Goal: Information Seeking & Learning: Learn about a topic

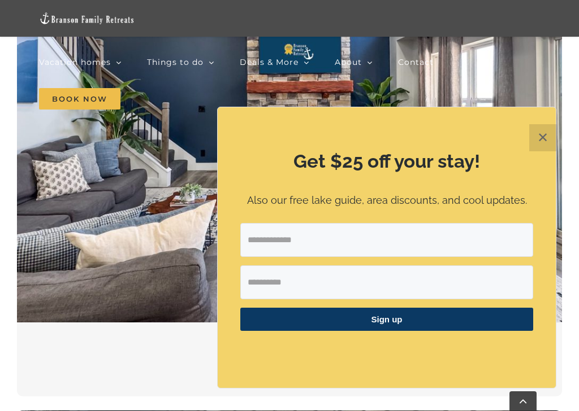
scroll to position [628, 0]
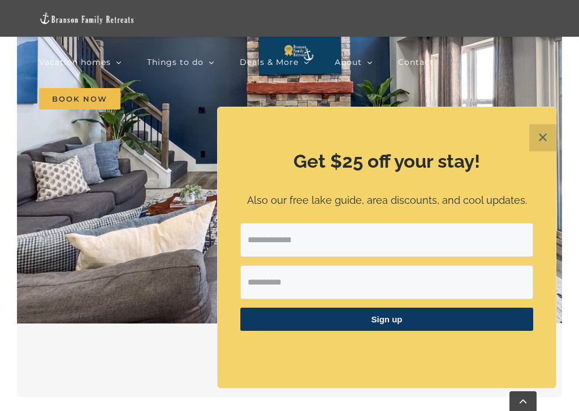
click at [540, 136] on button "✕" at bounding box center [542, 137] width 27 height 27
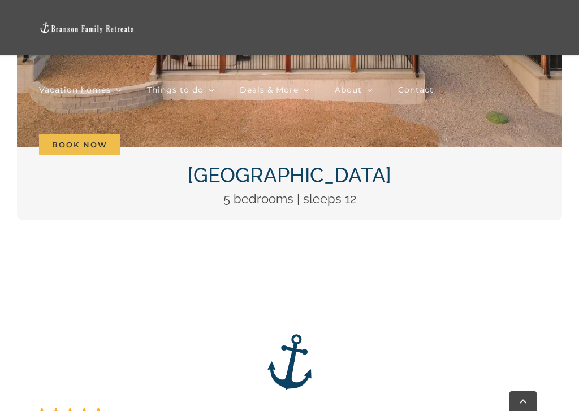
scroll to position [1618, 0]
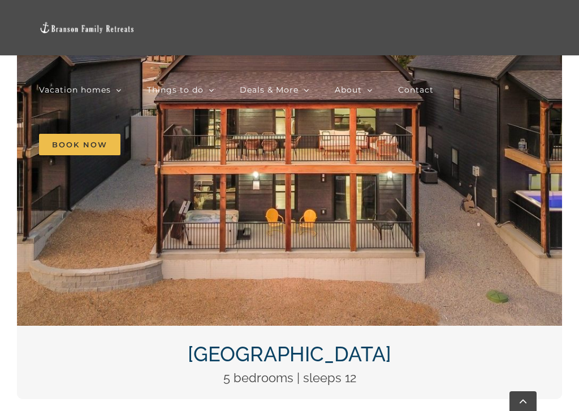
click at [368, 222] on img "DCIM100MEDIADJI_0124.JPG" at bounding box center [289, 122] width 545 height 409
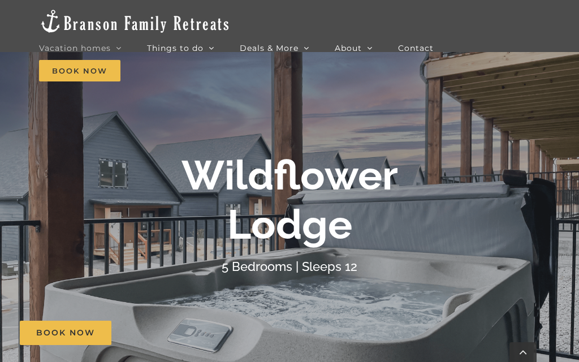
scroll to position [276, 0]
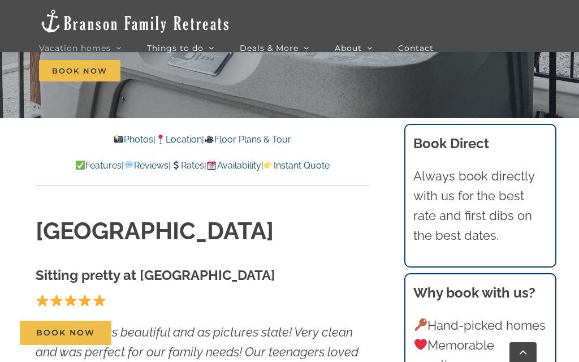
click at [251, 169] on link "Availability" at bounding box center [233, 165] width 54 height 11
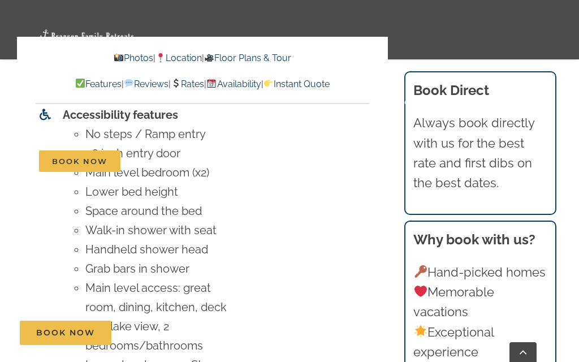
scroll to position [4728, 0]
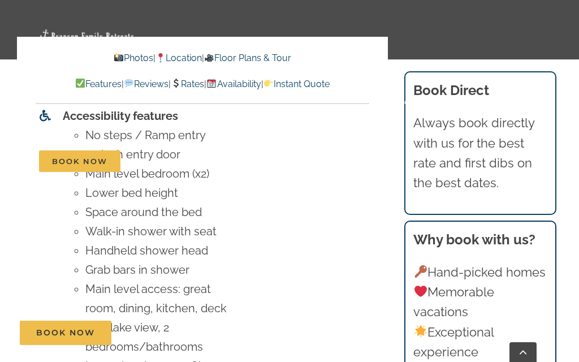
click at [124, 58] on link "Photos" at bounding box center [133, 58] width 40 height 11
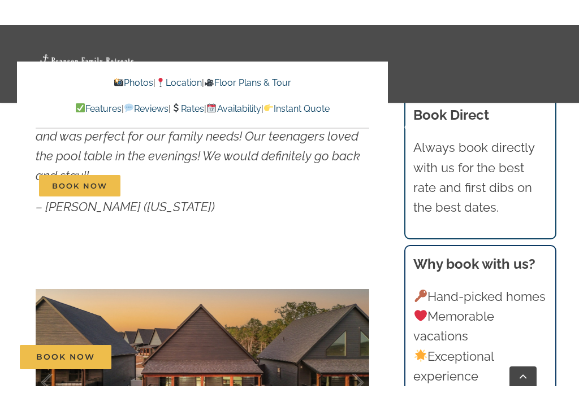
scroll to position [673, 0]
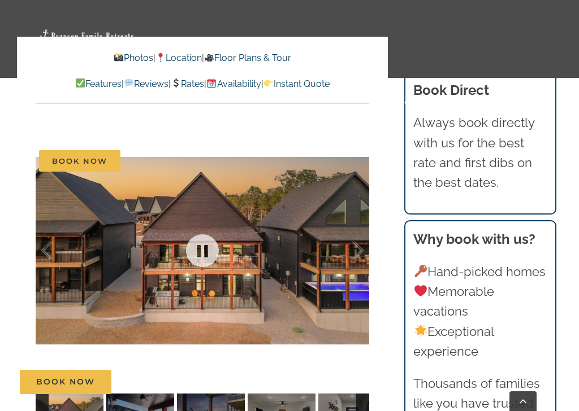
click at [218, 222] on div at bounding box center [202, 250] width 333 height 279
click at [205, 253] on link at bounding box center [202, 250] width 45 height 45
click at [216, 248] on link at bounding box center [202, 250] width 45 height 45
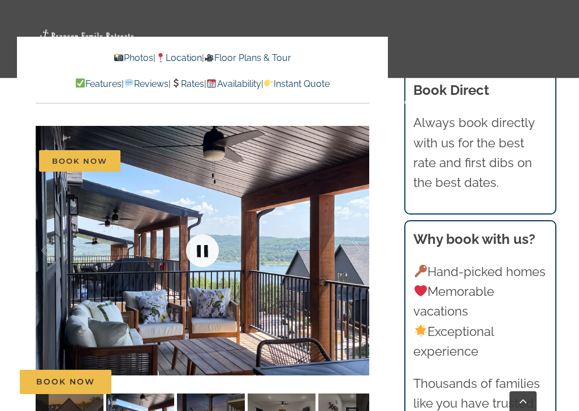
click at [290, 284] on div at bounding box center [202, 250] width 333 height 279
click at [203, 251] on link at bounding box center [202, 250] width 45 height 45
click at [210, 246] on link at bounding box center [202, 250] width 45 height 45
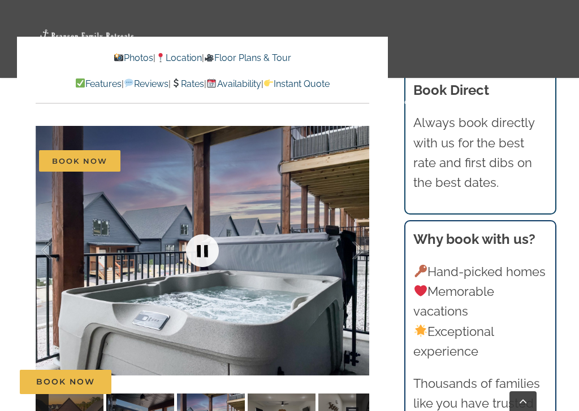
click at [207, 253] on link at bounding box center [202, 250] width 45 height 45
click at [214, 253] on link at bounding box center [202, 250] width 45 height 45
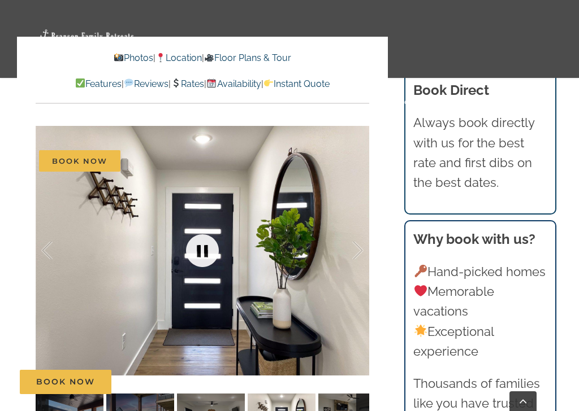
click at [359, 255] on div at bounding box center [345, 251] width 35 height 70
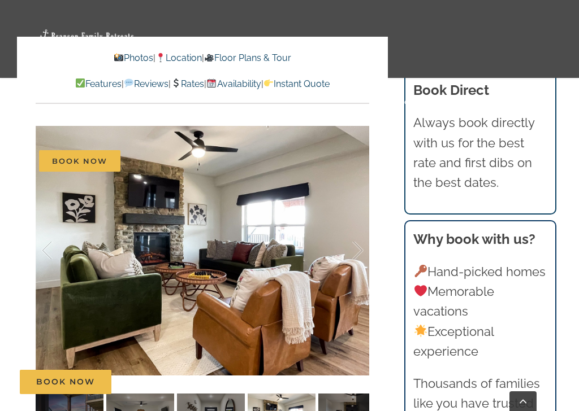
click at [355, 258] on div at bounding box center [345, 251] width 35 height 70
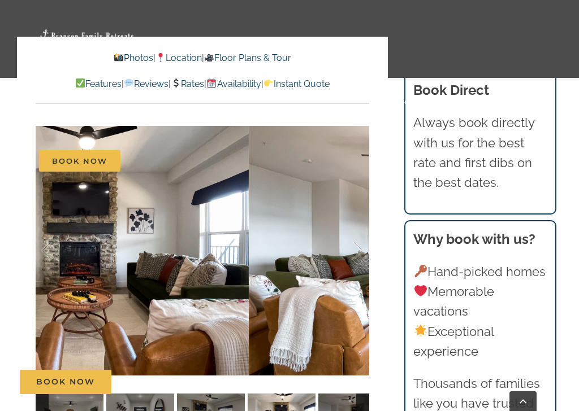
click at [357, 271] on div at bounding box center [345, 251] width 35 height 70
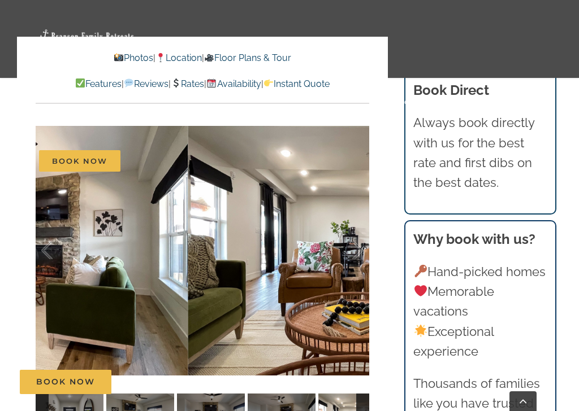
click at [361, 249] on div at bounding box center [345, 251] width 35 height 70
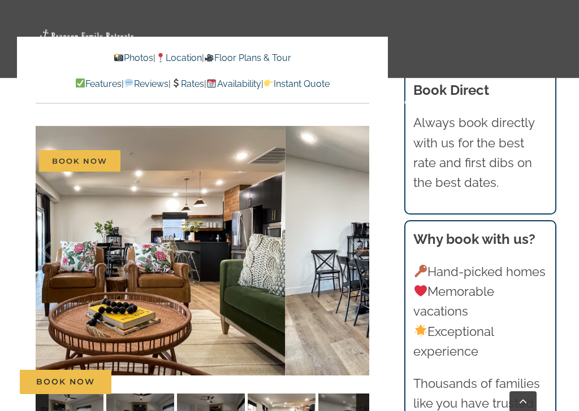
click at [361, 246] on div at bounding box center [345, 251] width 35 height 70
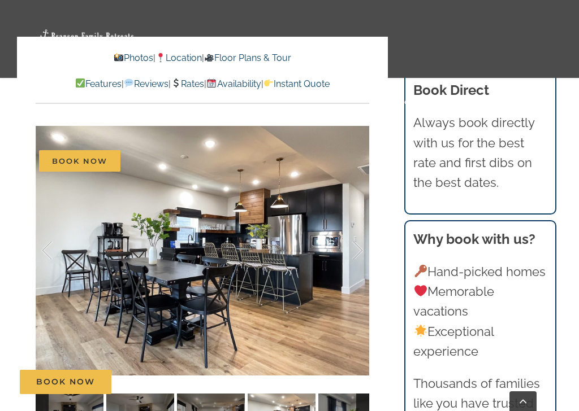
click at [349, 253] on div at bounding box center [345, 251] width 35 height 70
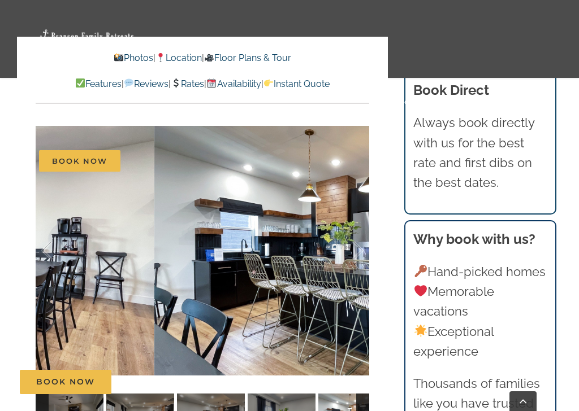
click at [350, 249] on div at bounding box center [345, 251] width 35 height 70
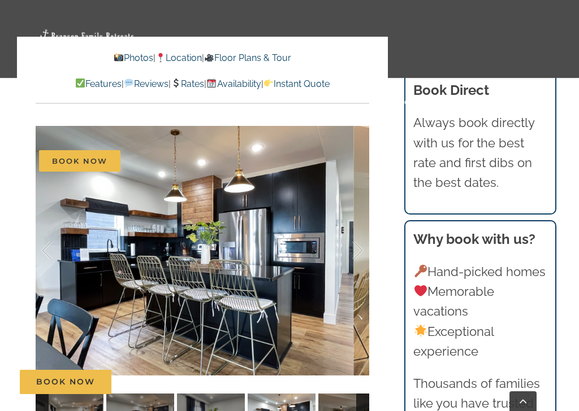
click at [355, 251] on div at bounding box center [345, 251] width 35 height 70
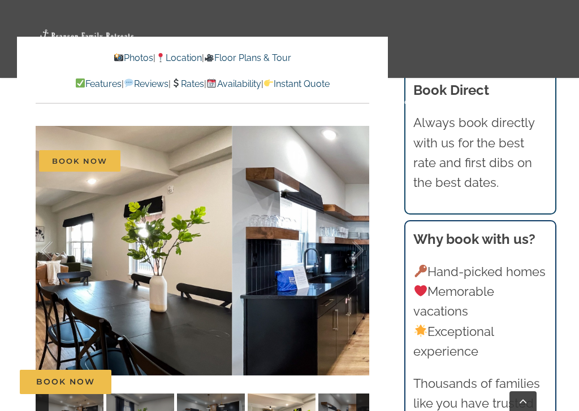
click at [361, 249] on div at bounding box center [345, 251] width 35 height 70
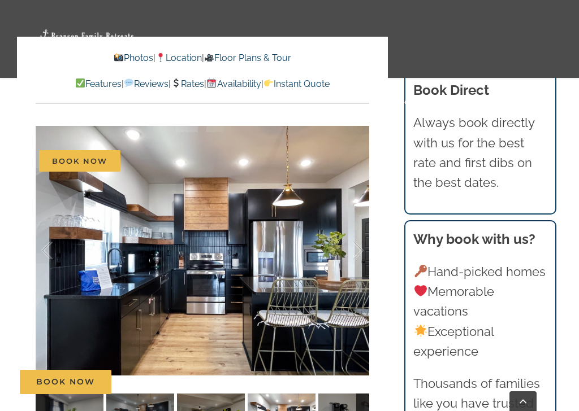
click at [361, 254] on div at bounding box center [345, 251] width 35 height 70
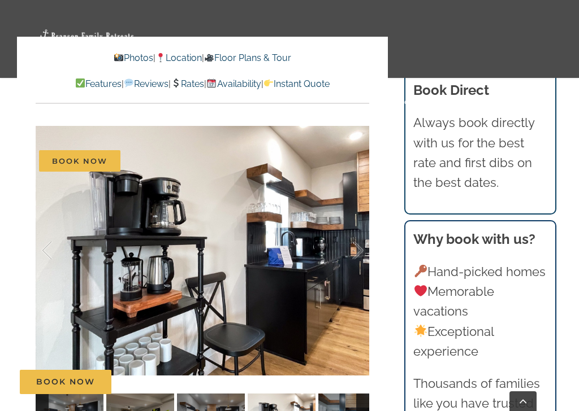
click at [355, 249] on div at bounding box center [345, 251] width 35 height 70
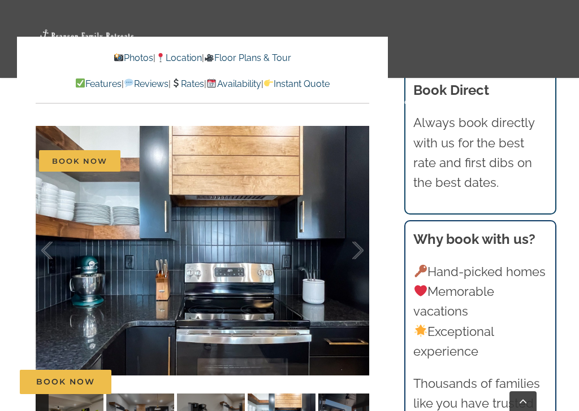
click at [358, 250] on div at bounding box center [345, 251] width 35 height 70
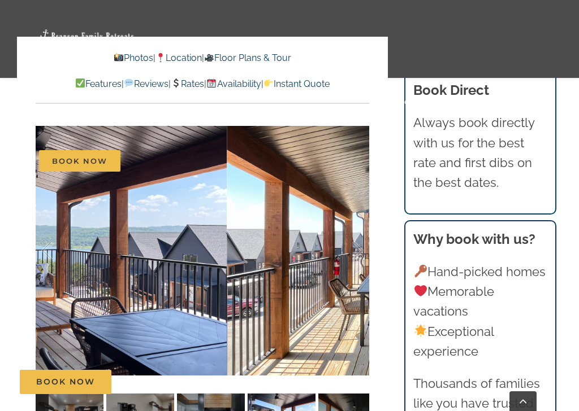
click at [359, 251] on div at bounding box center [345, 251] width 35 height 70
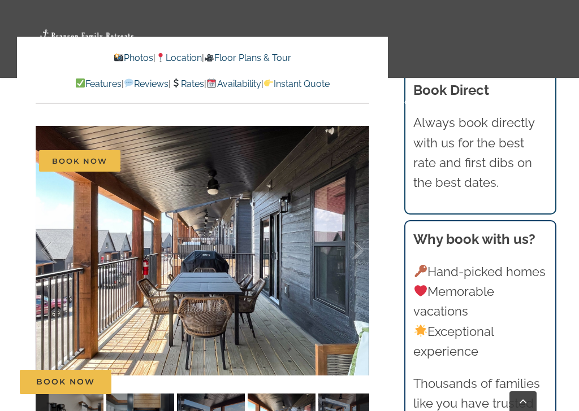
click at [352, 244] on div at bounding box center [345, 251] width 35 height 70
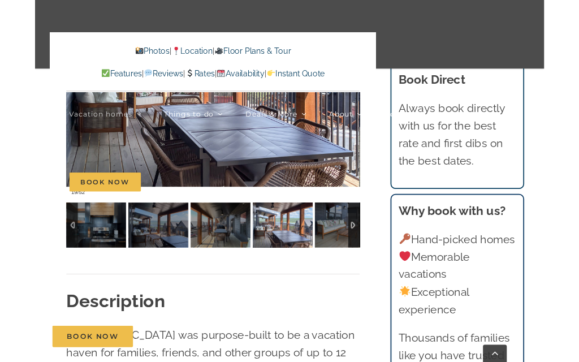
scroll to position [790, 0]
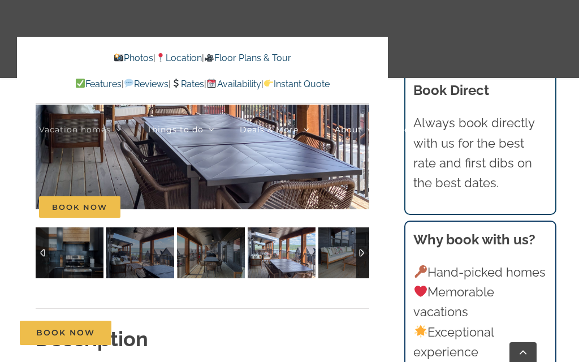
click at [358, 199] on nav "Vacation homes 2 to 3 Bedrooms Mini Camp | 2 Bedrooms Mini Pearl | 2 Bedrooms M…" at bounding box center [289, 167] width 501 height 155
click at [288, 186] on nav "Vacation homes 2 to 3 Bedrooms Mini Camp | 2 Bedrooms Mini Pearl | 2 Bedrooms M…" at bounding box center [289, 167] width 501 height 155
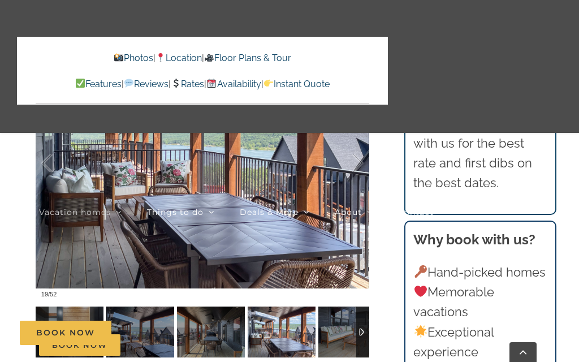
scroll to position [710, 0]
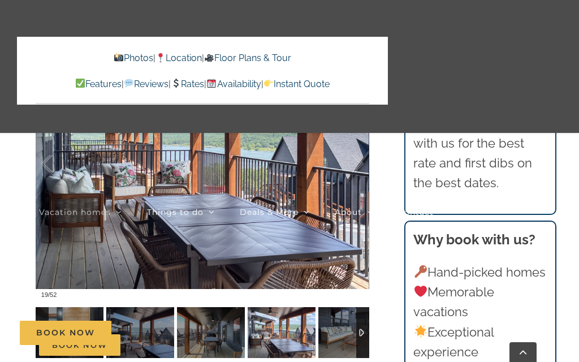
click at [371, 209] on icon "Main Menu Sticky" at bounding box center [370, 212] width 6 height 10
click at [354, 210] on span "About" at bounding box center [348, 212] width 27 height 8
click at [307, 207] on icon "Main Menu Sticky" at bounding box center [306, 212] width 6 height 10
